Goal: Task Accomplishment & Management: Complete application form

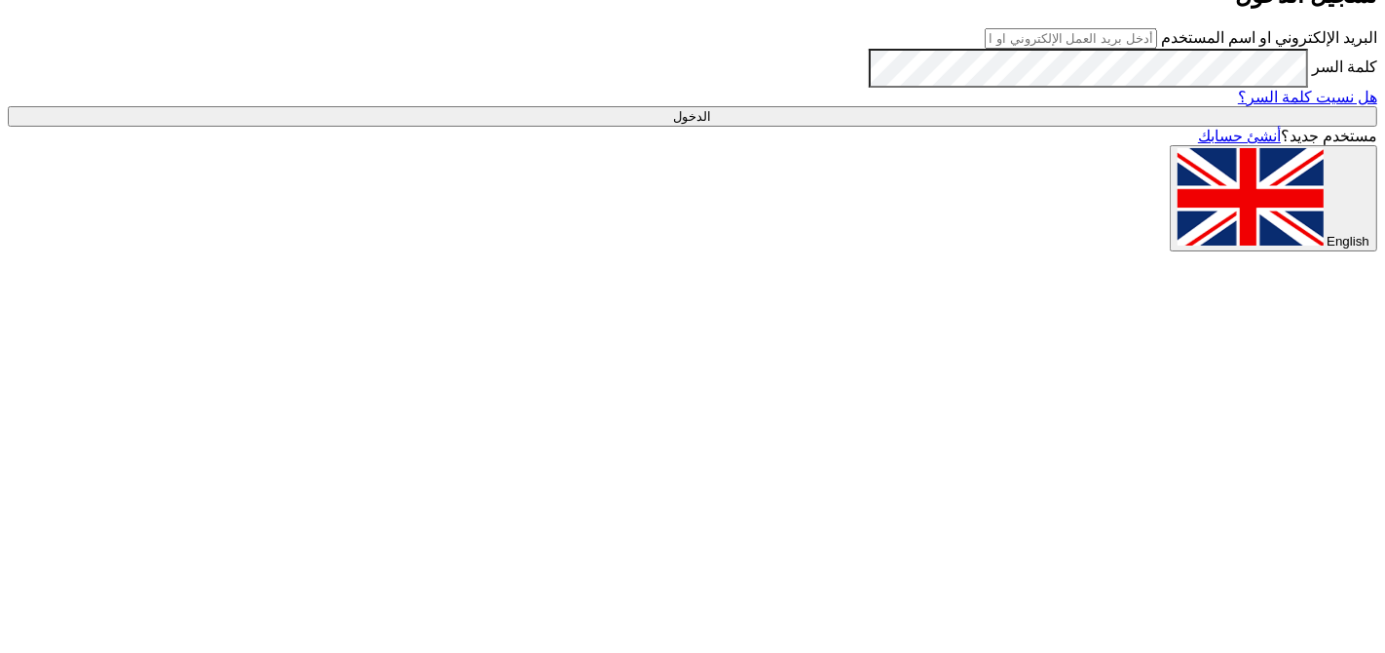
type input "[PERSON_NAME][EMAIL_ADDRESS][DOMAIN_NAME]"
click at [928, 127] on input "الدخول" at bounding box center [693, 116] width 1370 height 20
type input "Sign in"
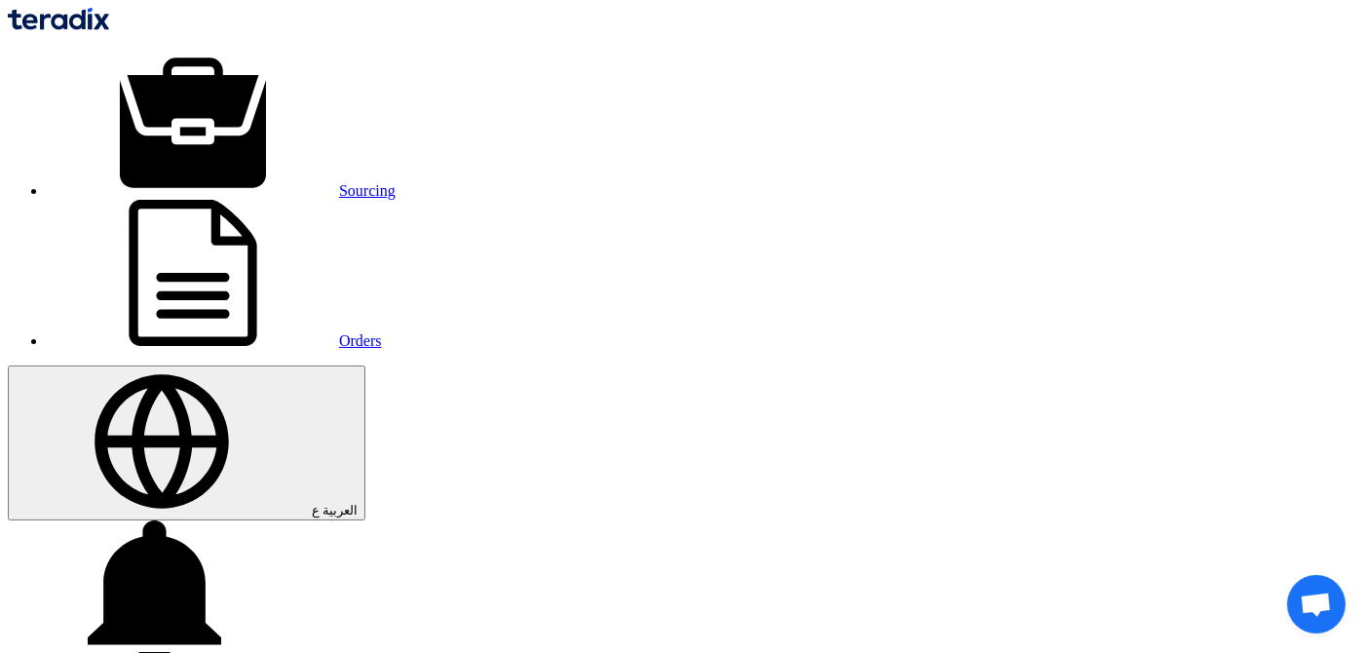
drag, startPoint x: 928, startPoint y: 513, endPoint x: 197, endPoint y: 303, distance: 761.2
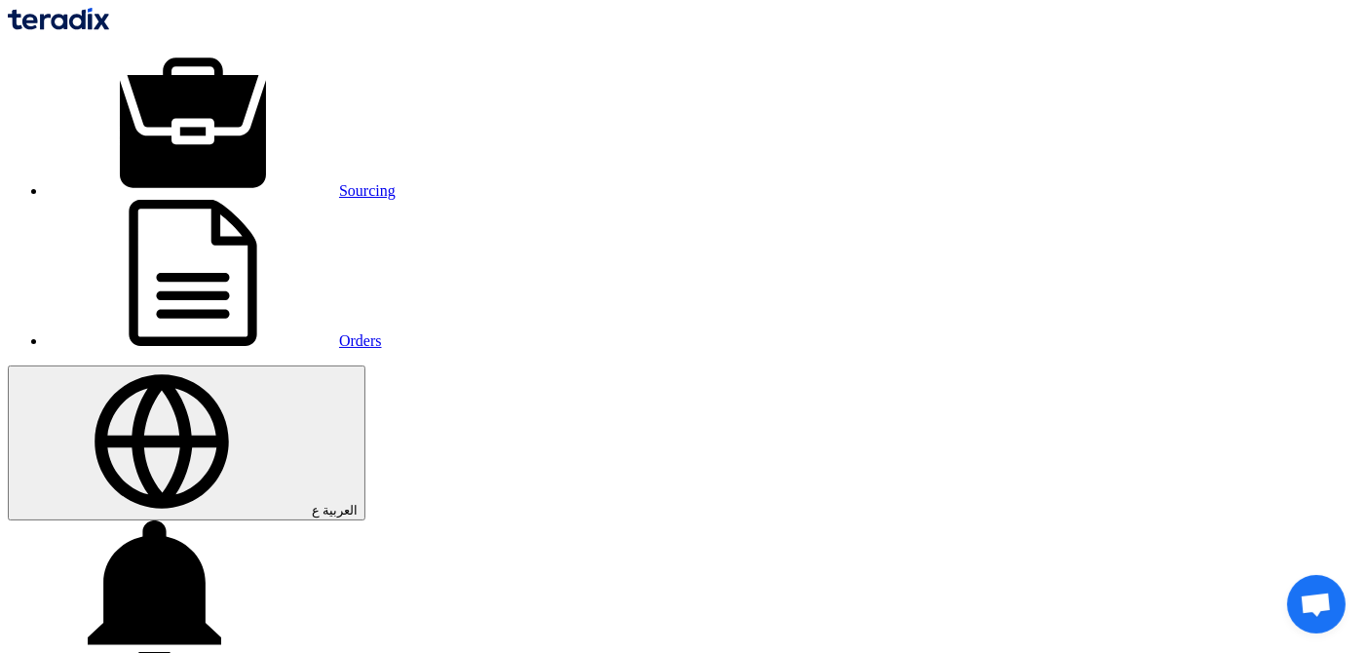
paste input "touch pen for samsung tablet s8 plus"
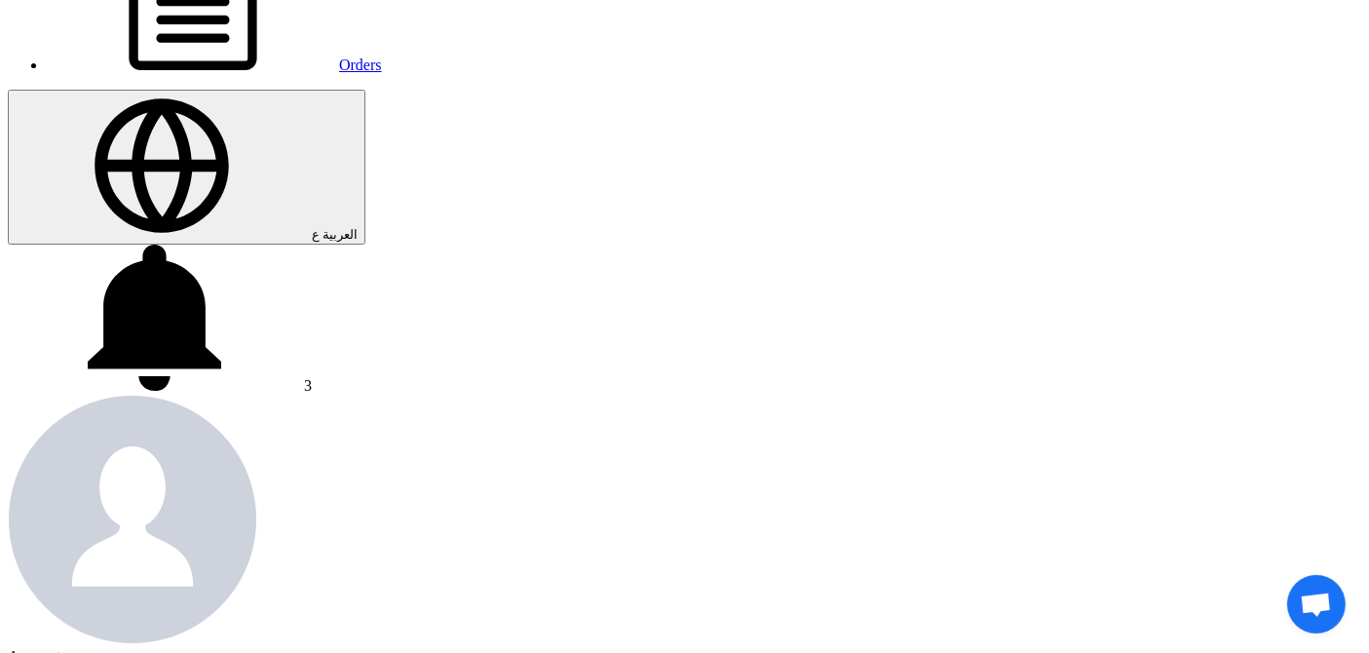
scroll to position [275, 0]
type input "touch pen for Samsung tablet S8 plus."
type input "[DATE]"
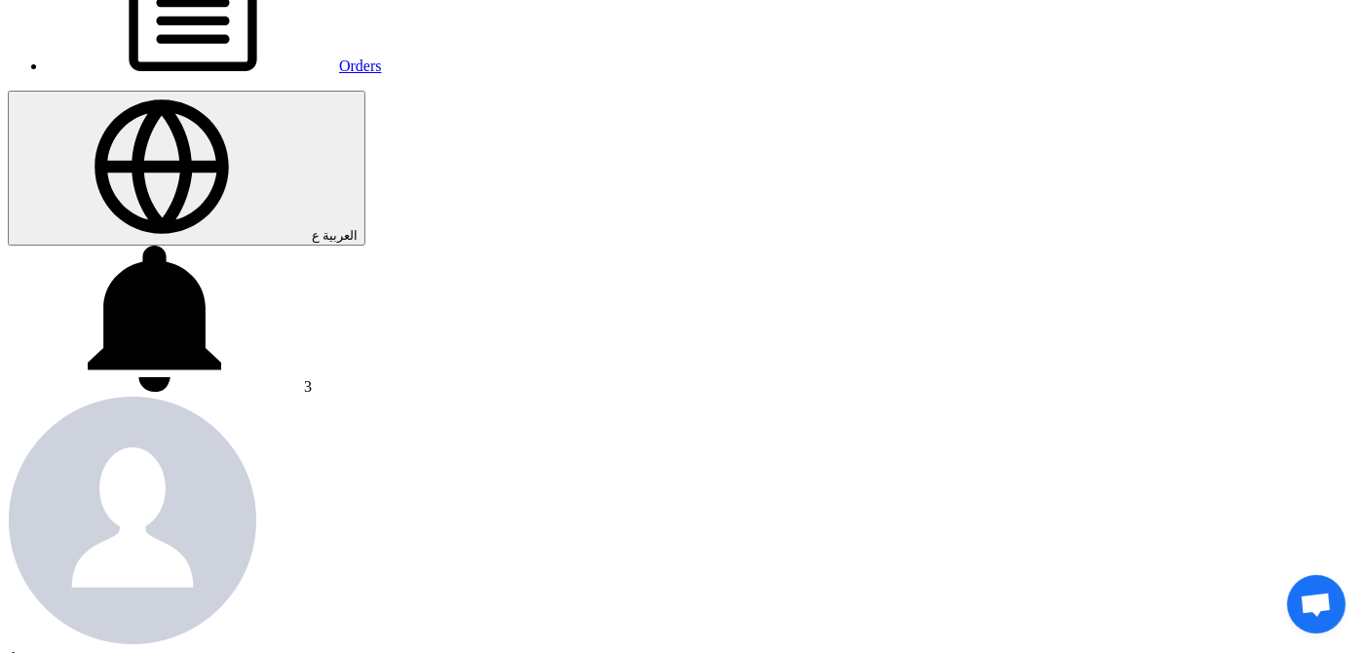
type input "05"
type input "00"
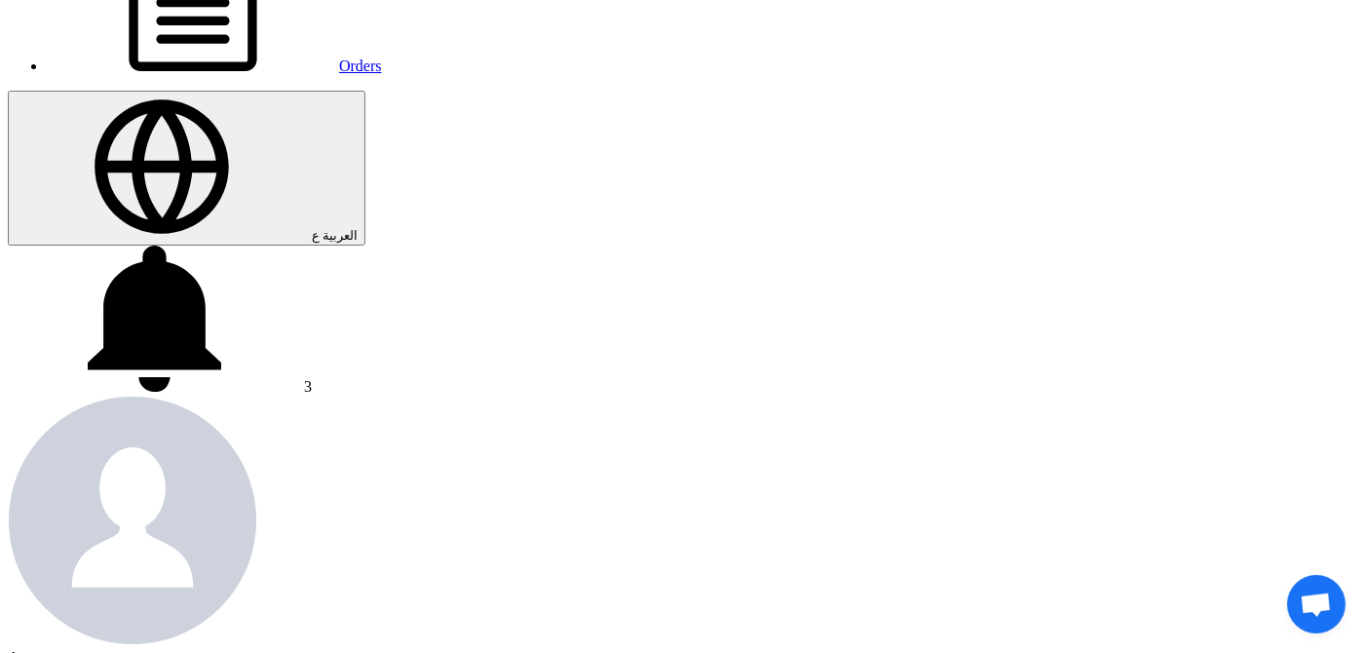
type input "[DATE]"
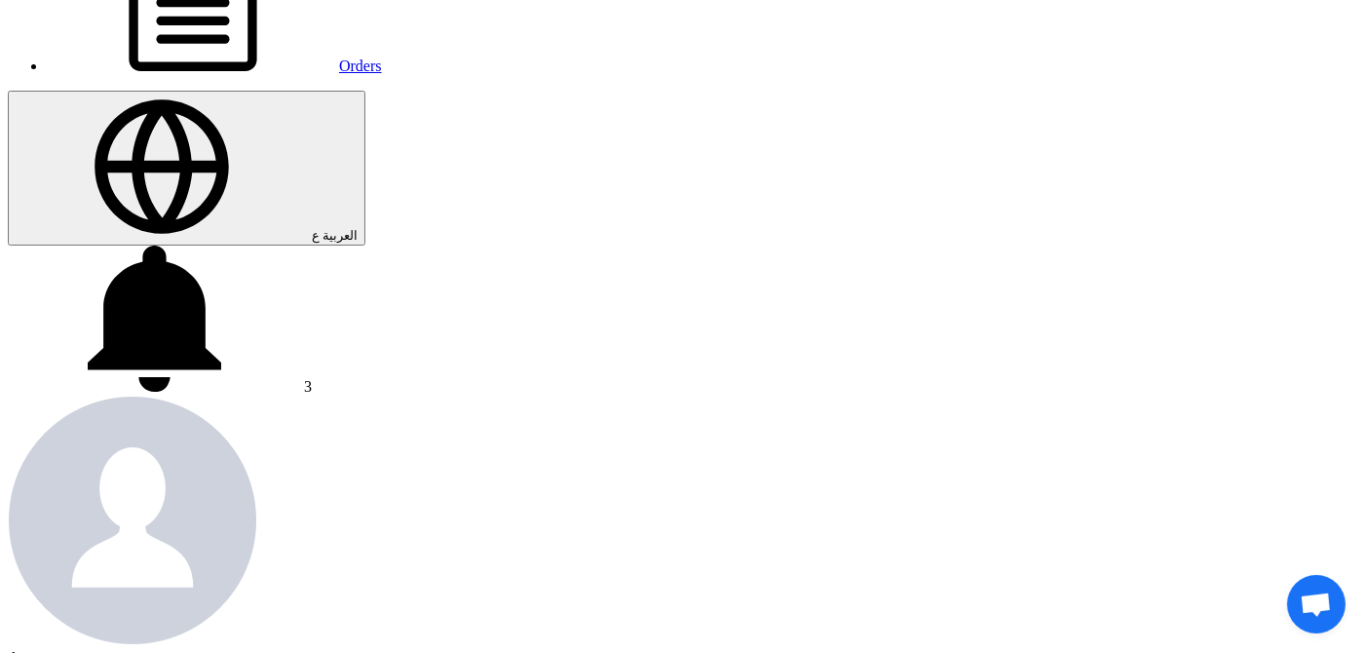
type input "05"
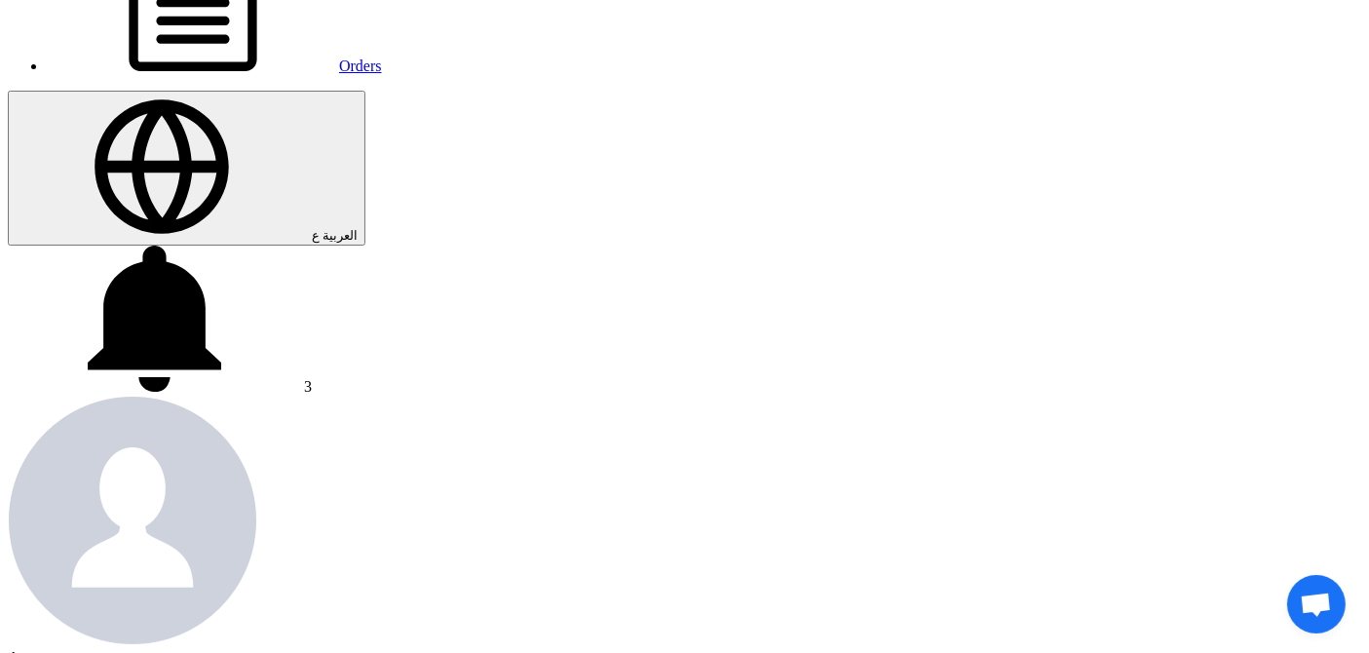
type input "00"
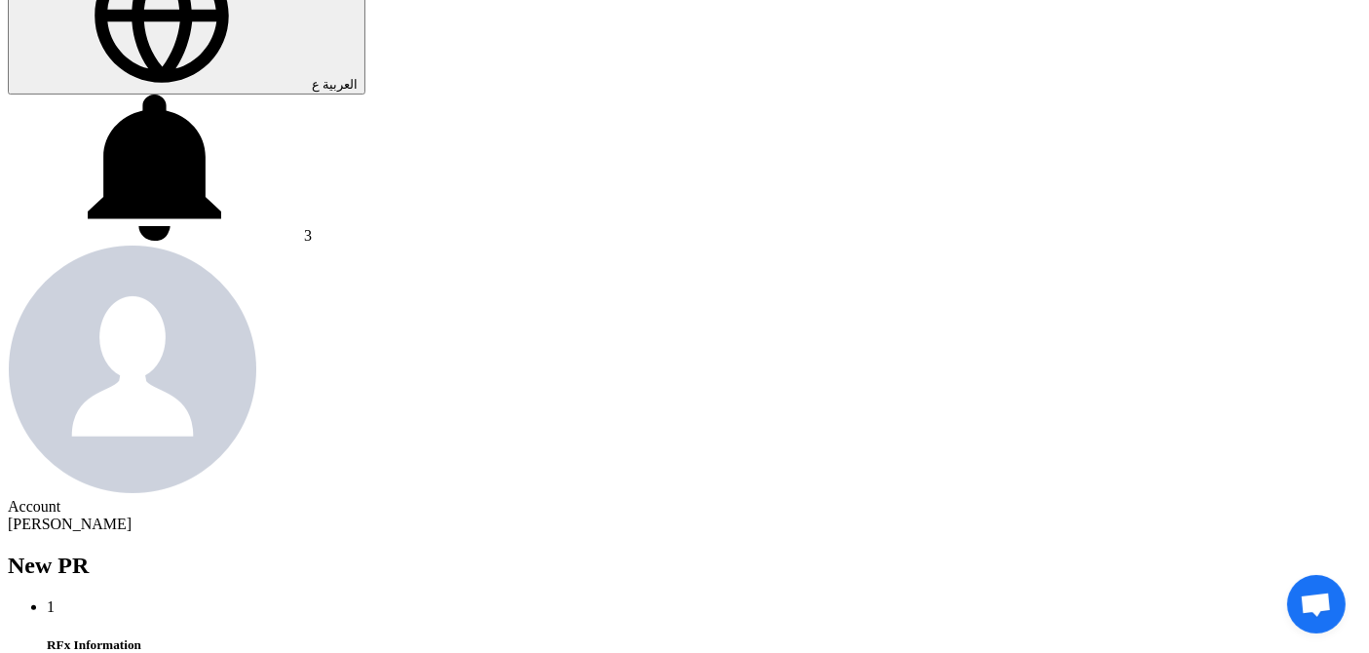
scroll to position [426, 0]
type input "[DATE]"
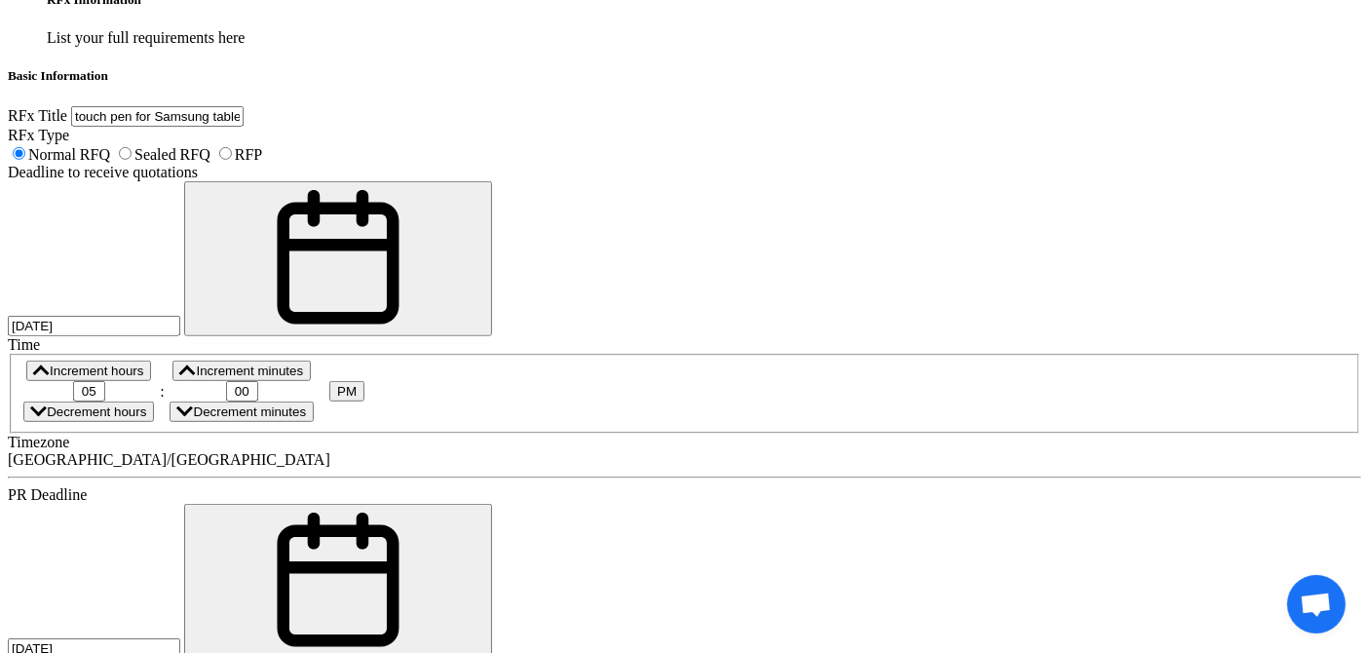
scroll to position [1079, 0]
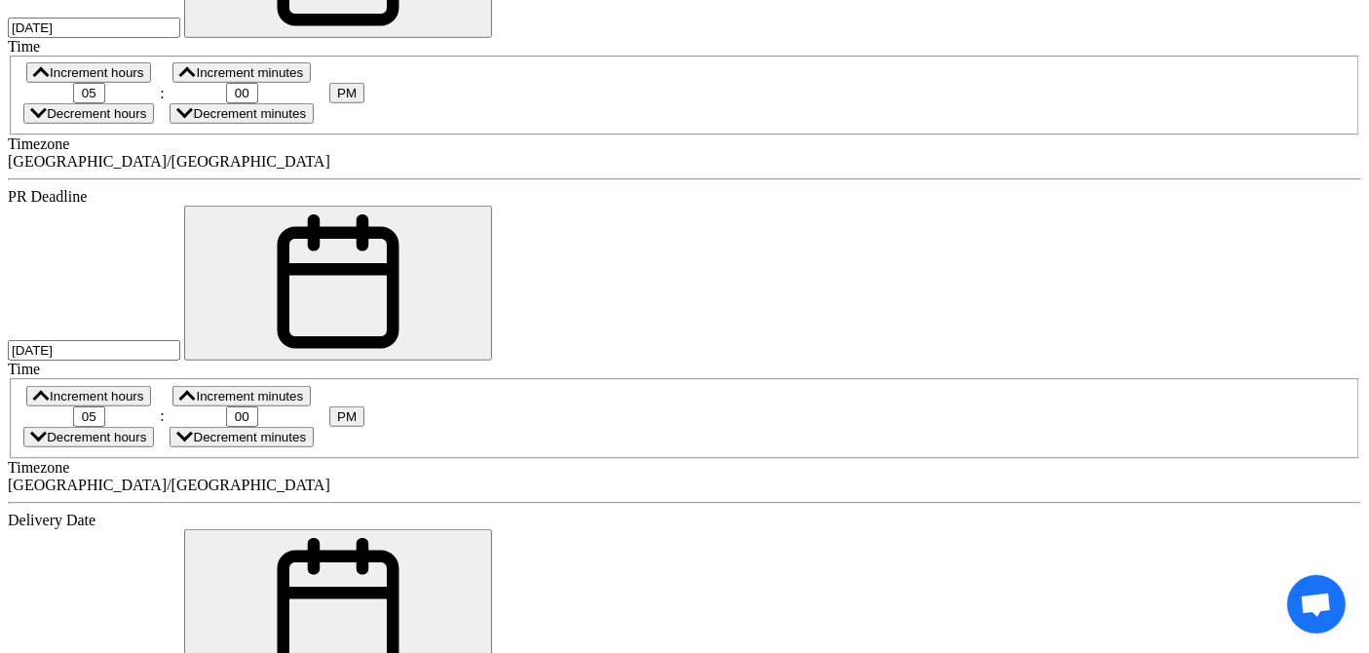
scroll to position [1371, 0]
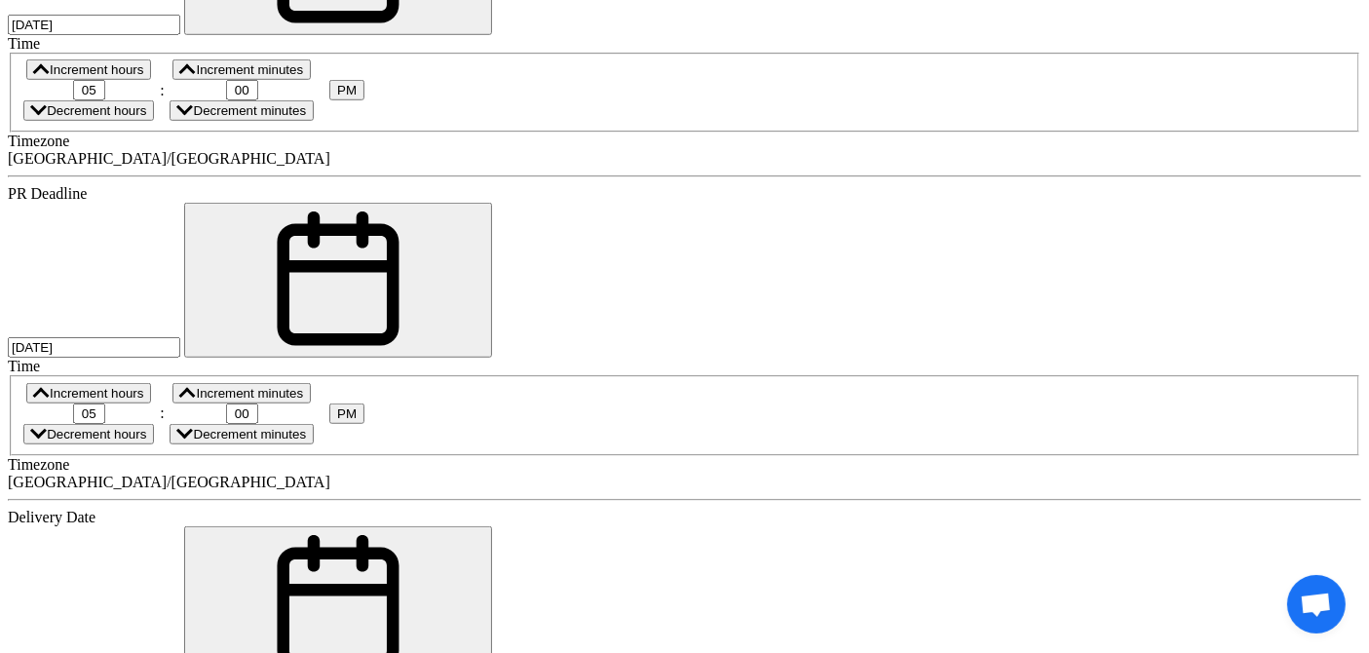
paste input "[PERSON_NAME].[PERSON_NAME]"
type input "[PERSON_NAME].[PERSON_NAME]"
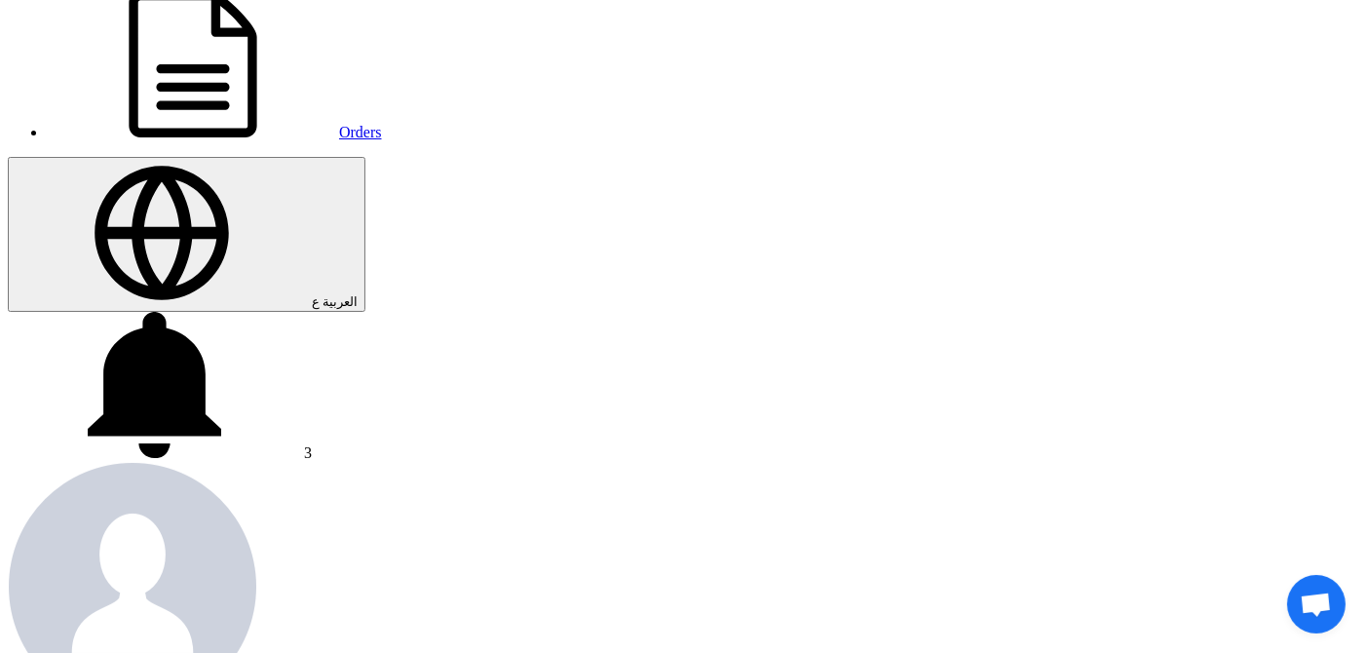
scroll to position [0, 0]
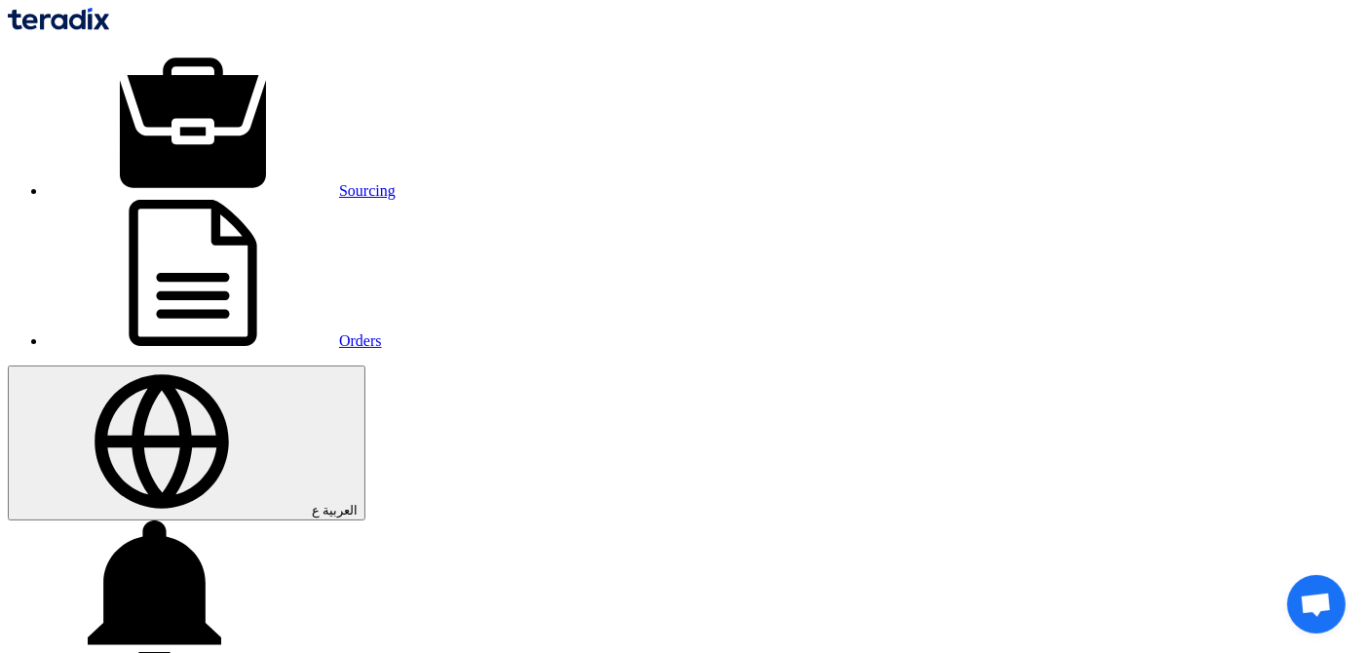
drag, startPoint x: 57, startPoint y: 409, endPoint x: 133, endPoint y: 414, distance: 76.1
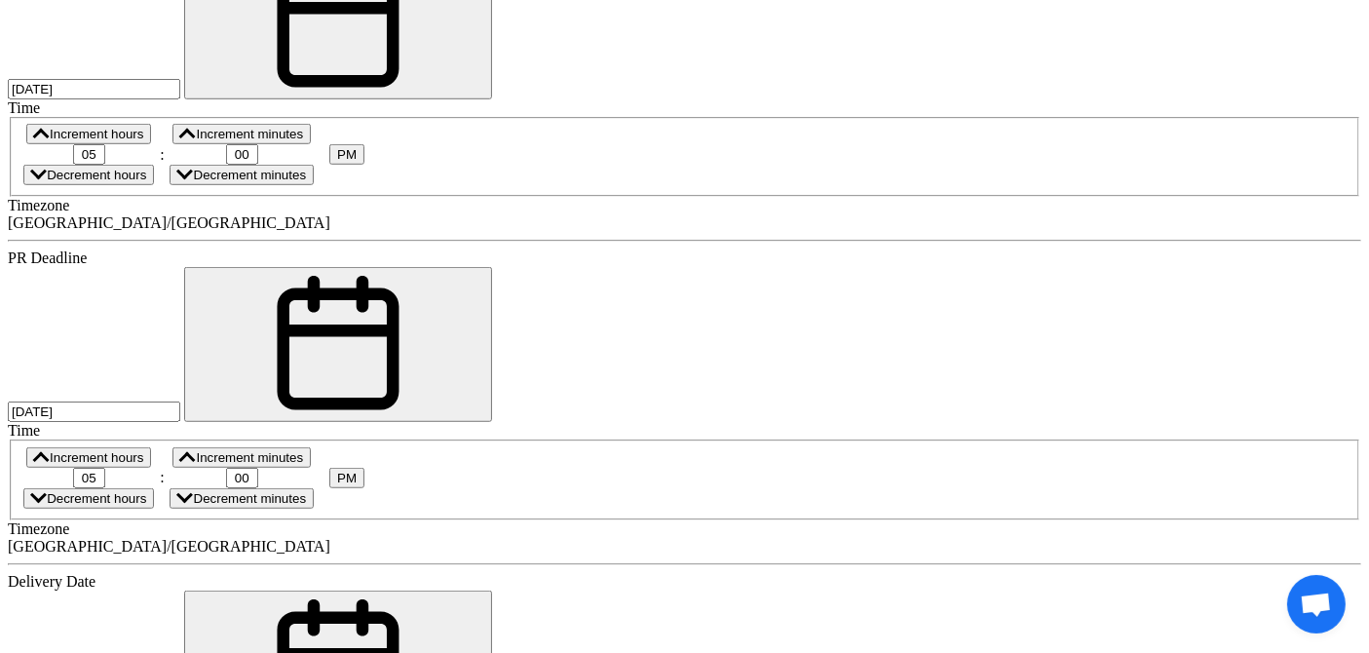
scroll to position [1435, 0]
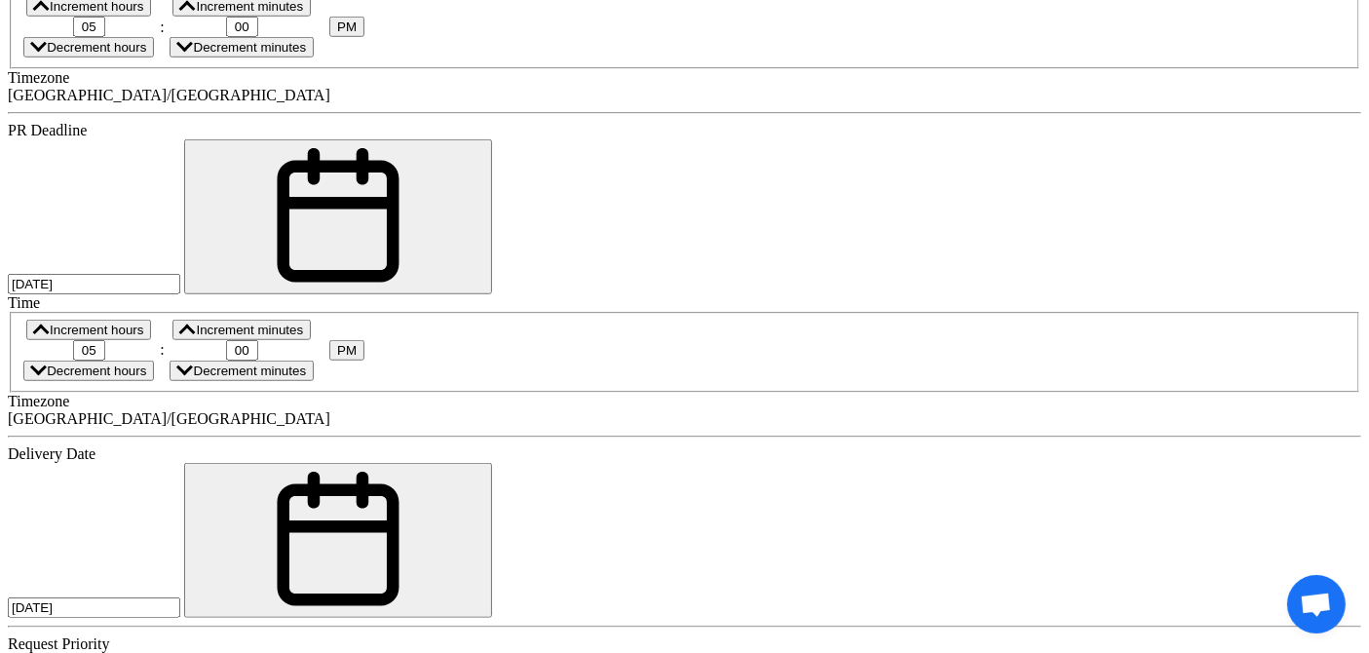
paste input "touch pen"
type input "touch pen"
paste div
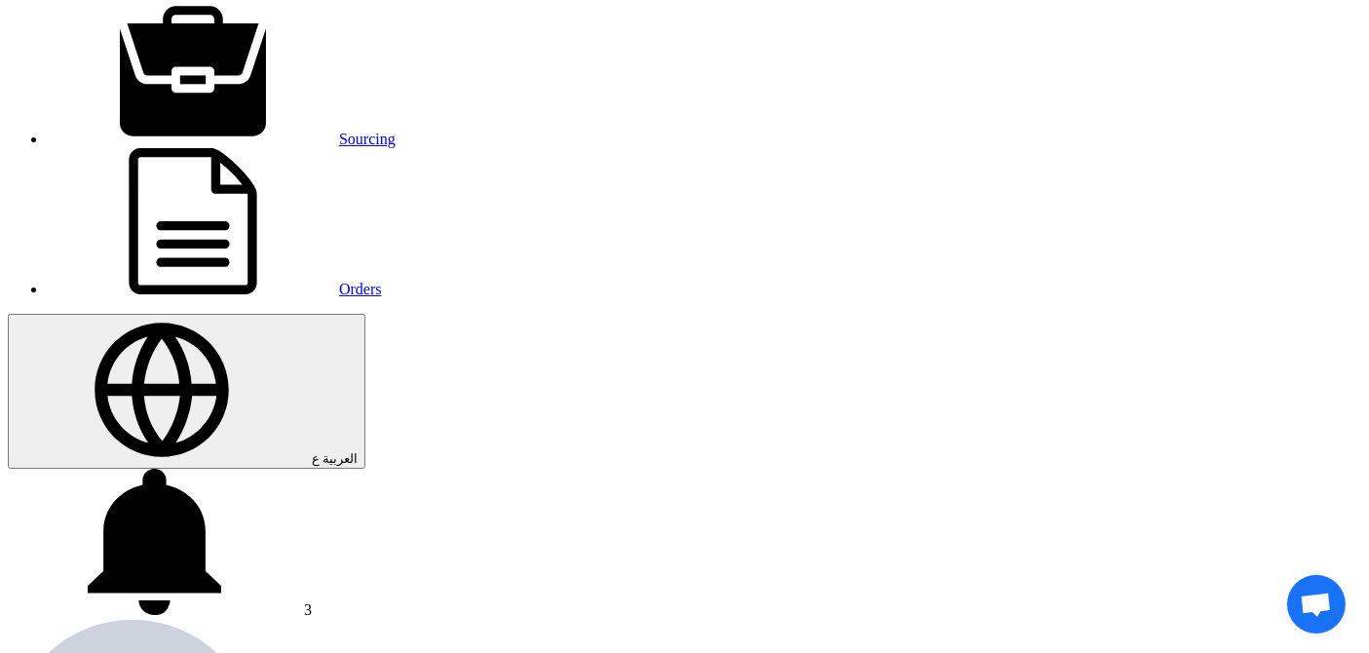
scroll to position [0, 0]
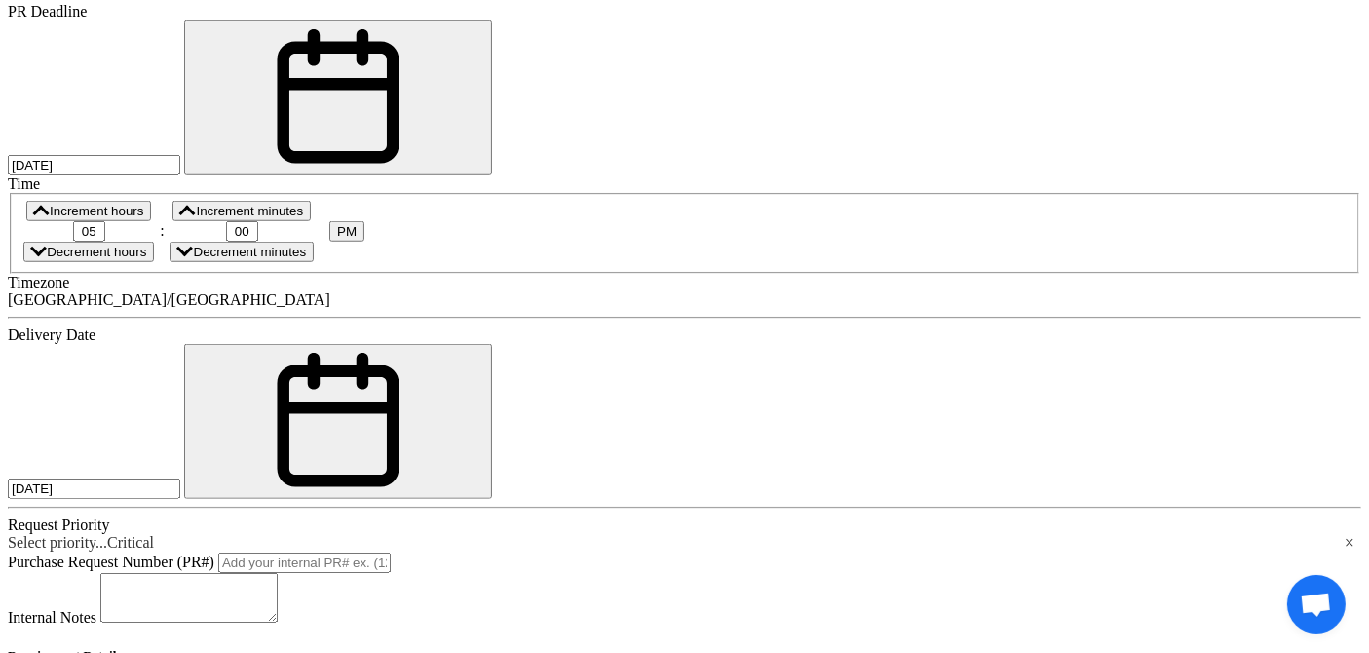
scroll to position [1559, 0]
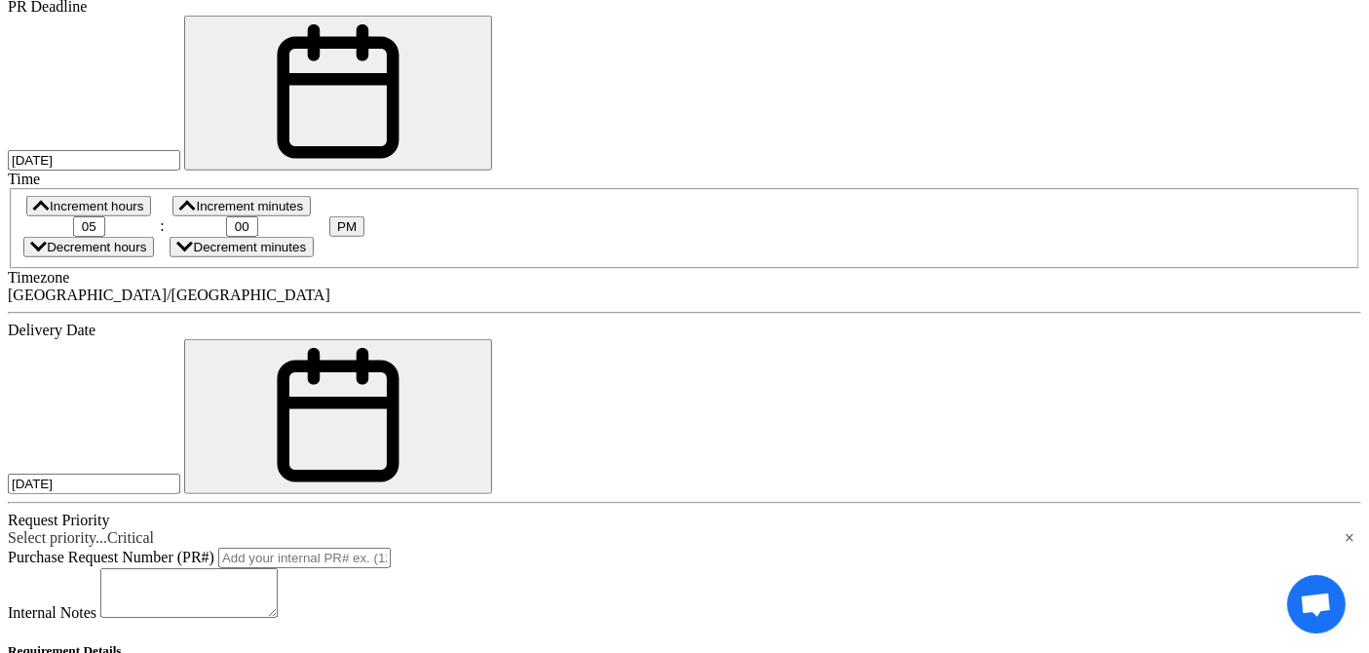
drag, startPoint x: 309, startPoint y: 233, endPoint x: 295, endPoint y: 260, distance: 30.5
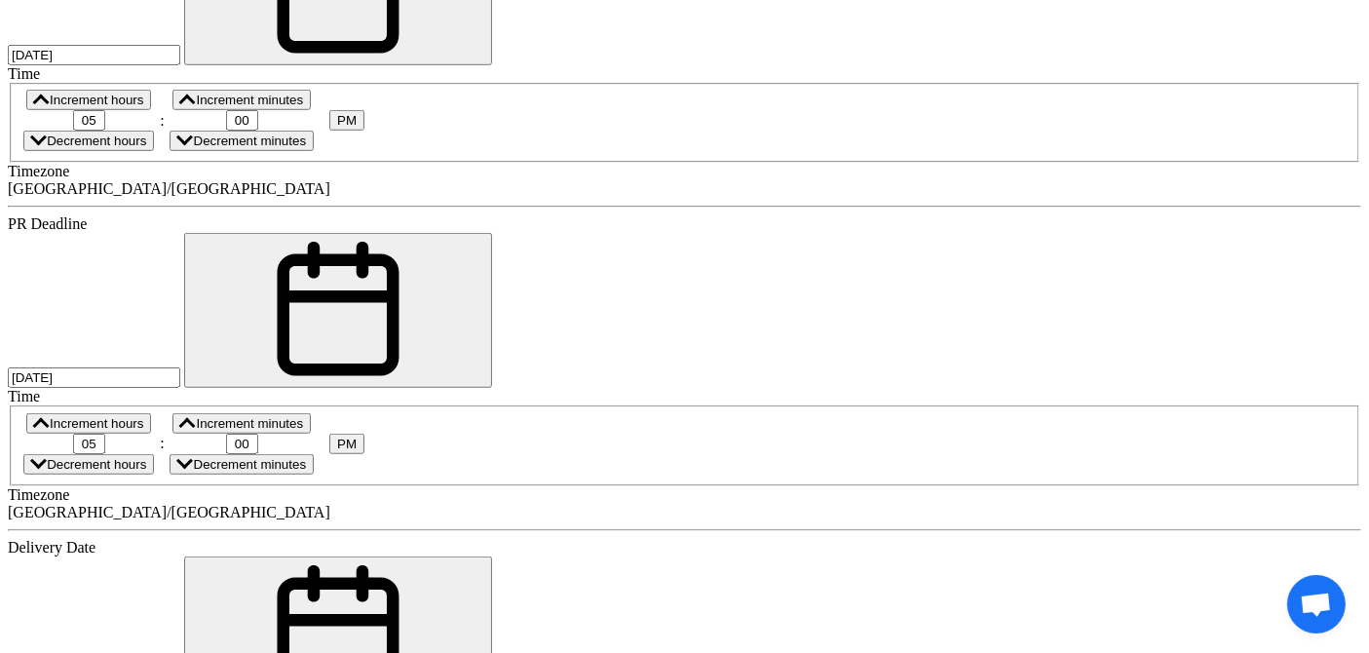
scroll to position [1532, 0]
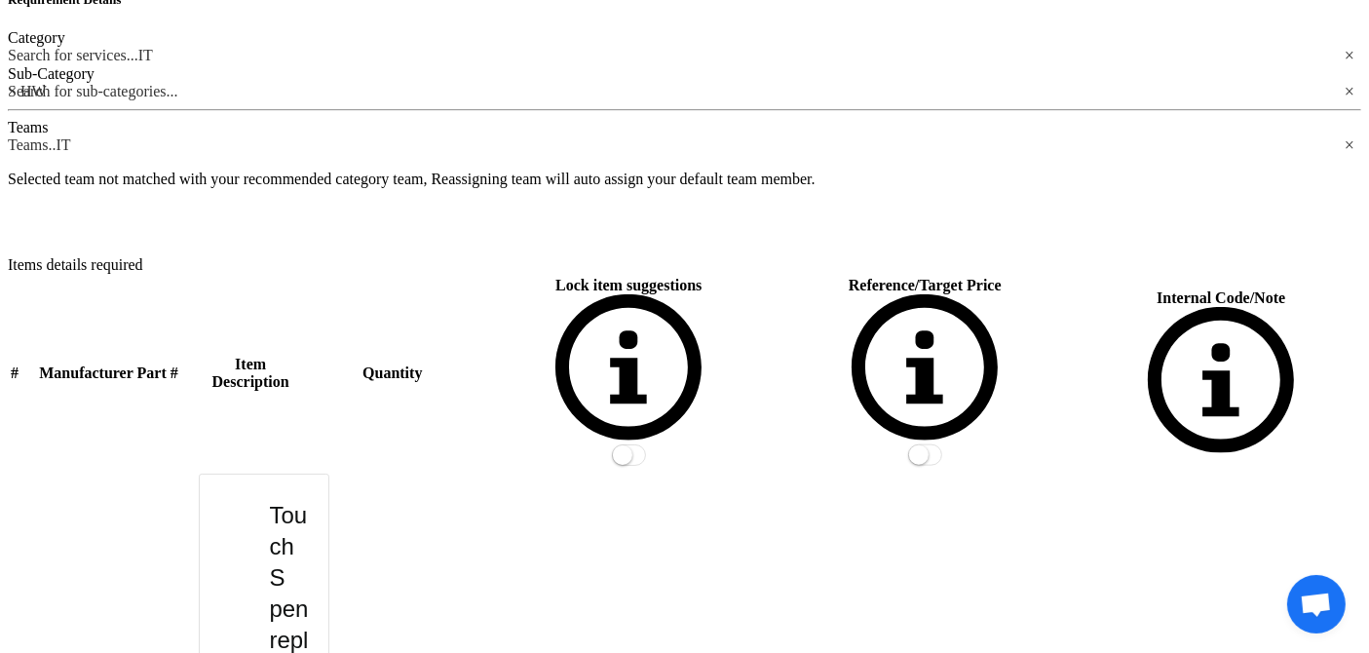
scroll to position [2209, 0]
type input "1"
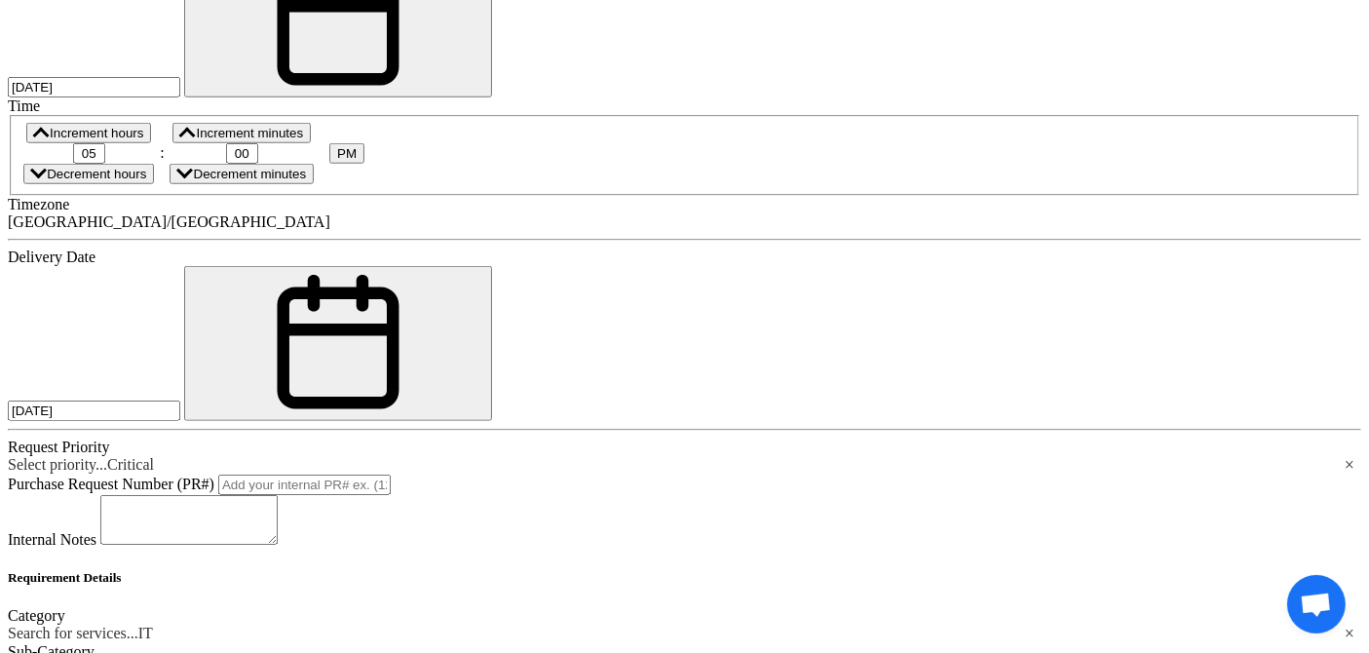
scroll to position [1634, 0]
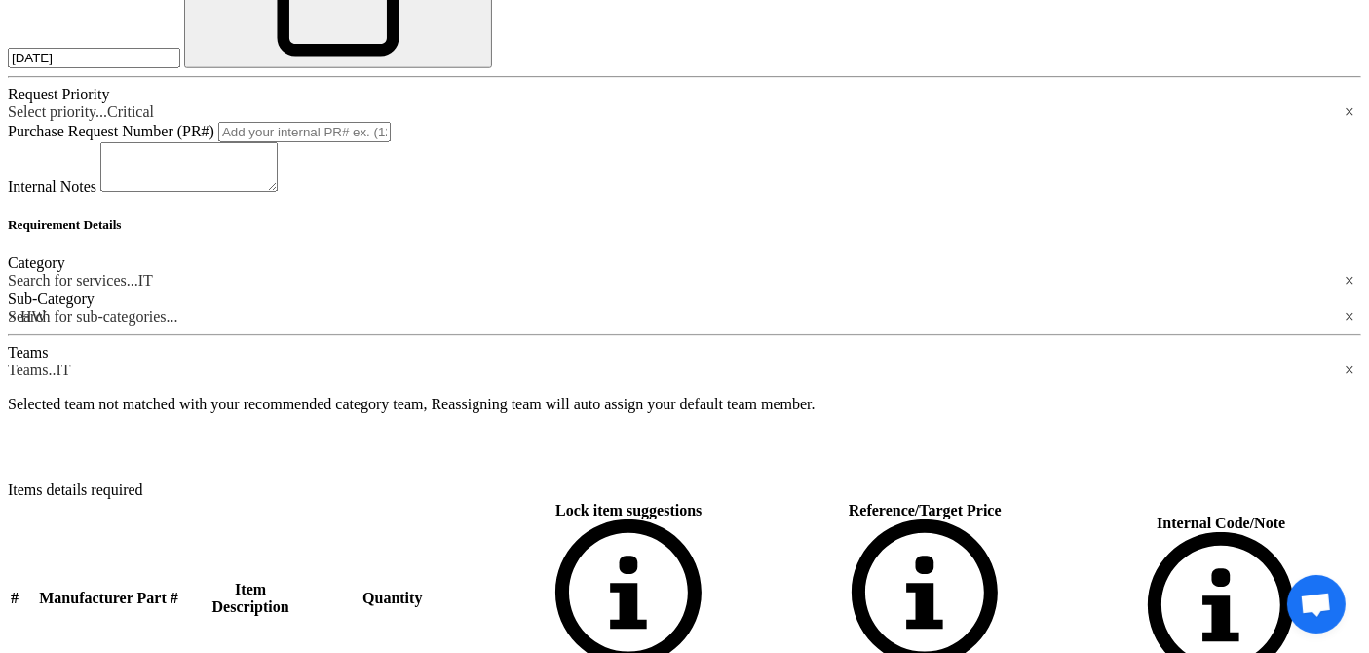
scroll to position [1989, 0]
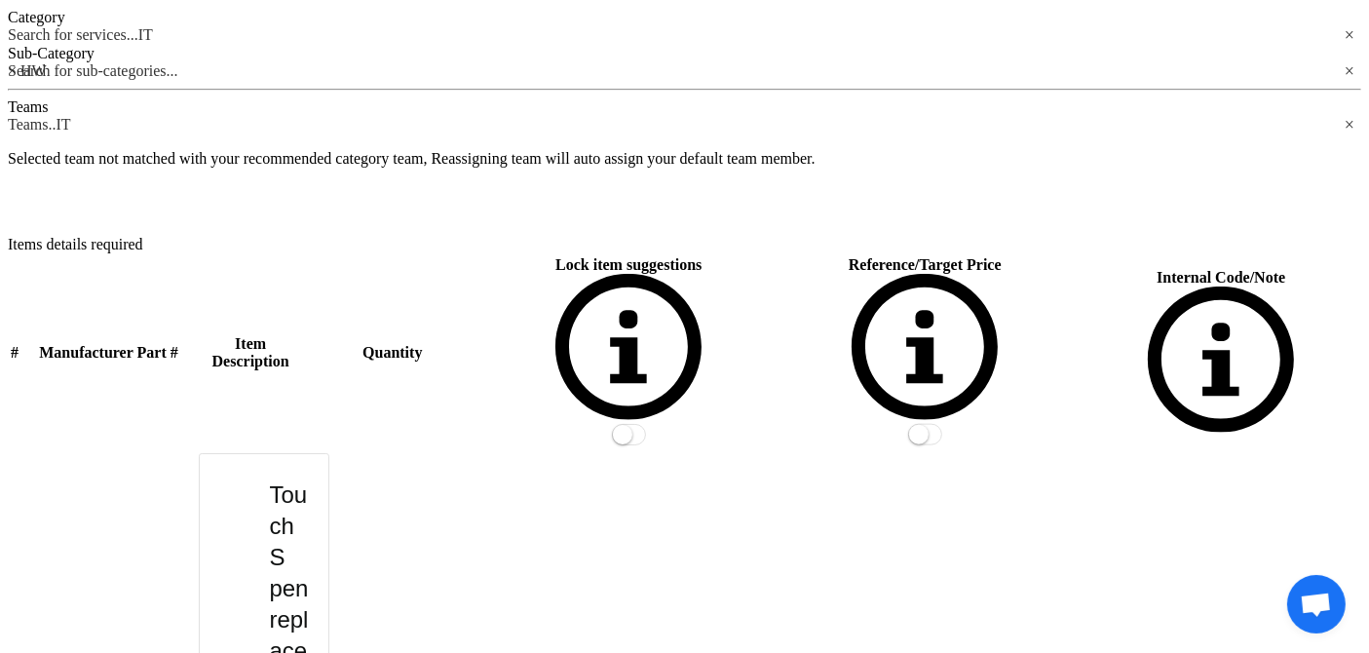
scroll to position [2356, 0]
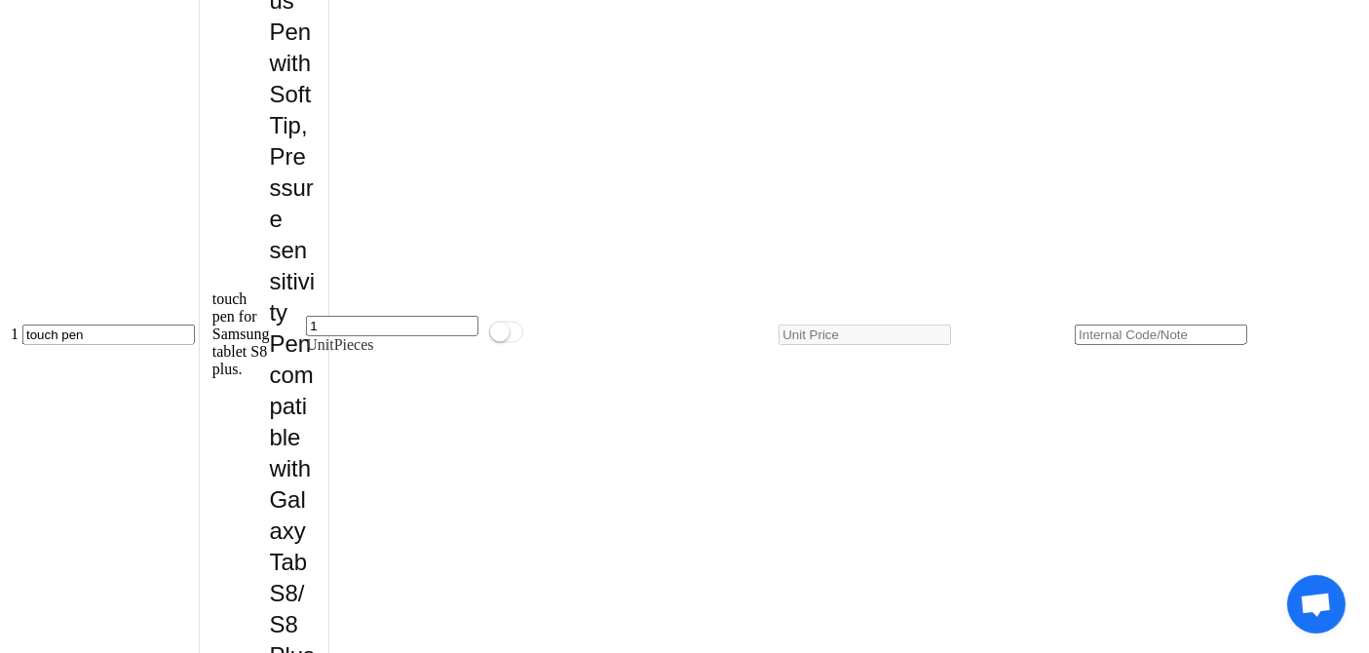
scroll to position [3011, 0]
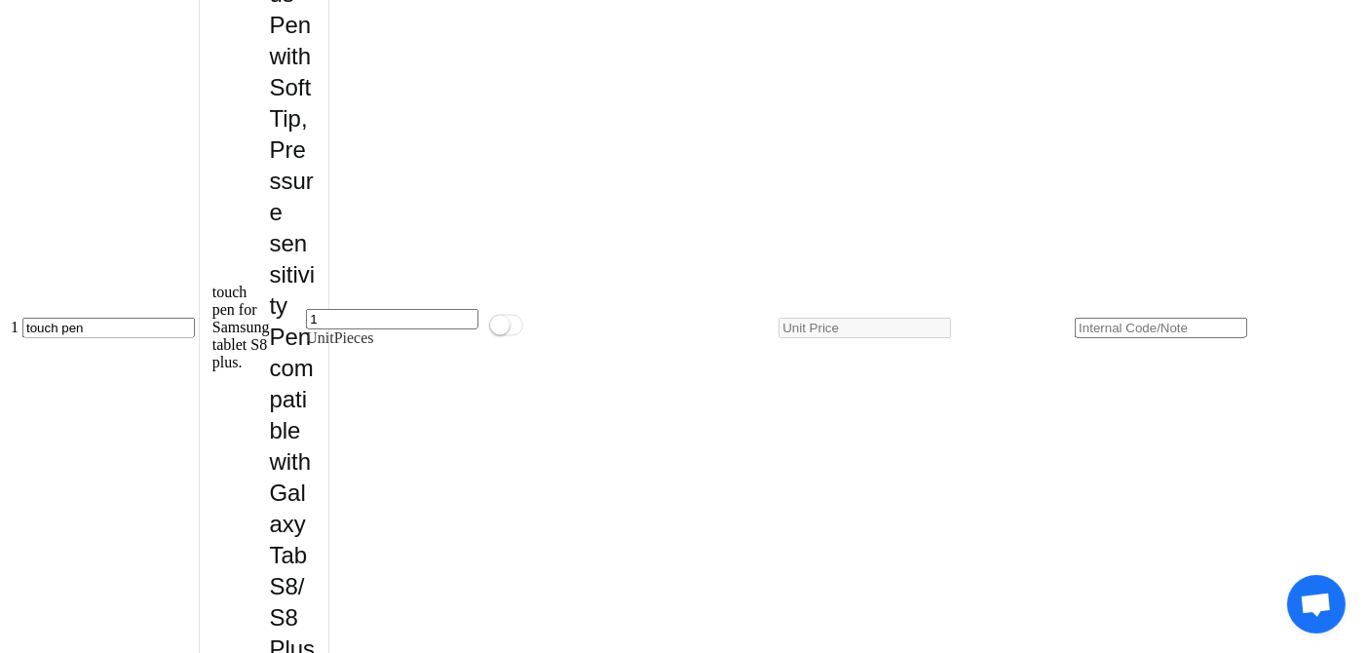
drag, startPoint x: 169, startPoint y: 350, endPoint x: 103, endPoint y: 432, distance: 105.3
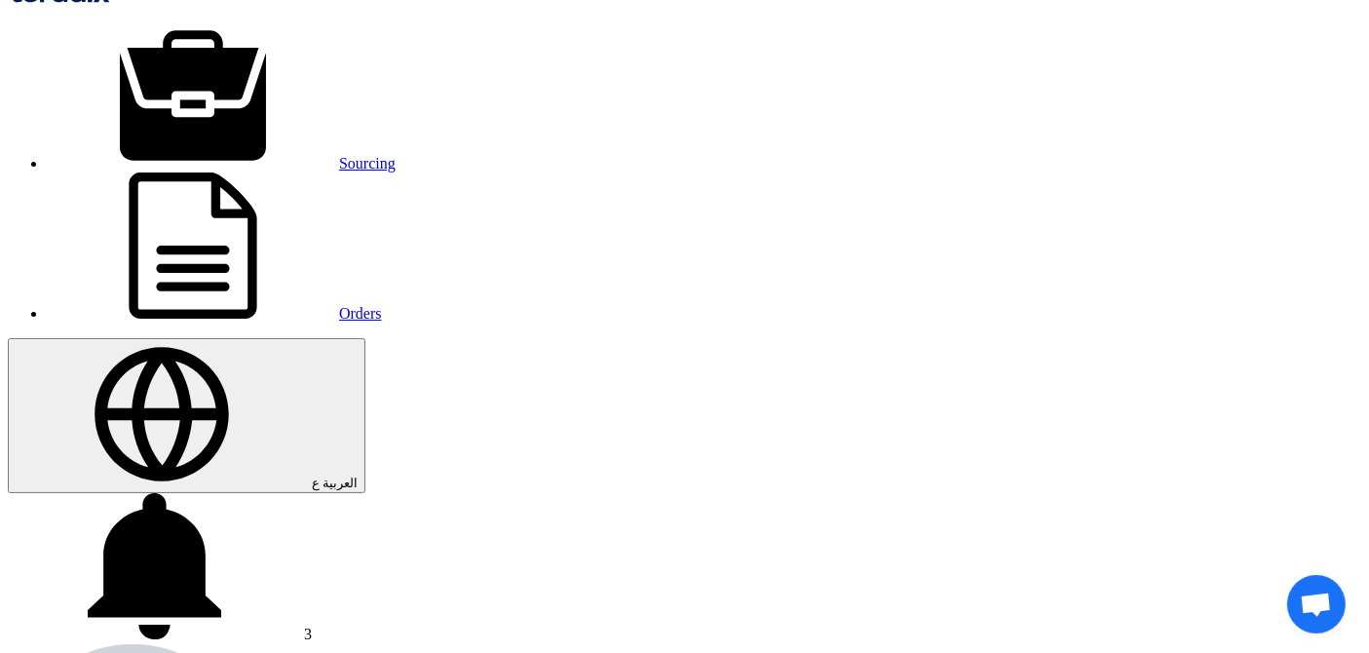
scroll to position [0, 0]
